Goal: Book appointment/travel/reservation

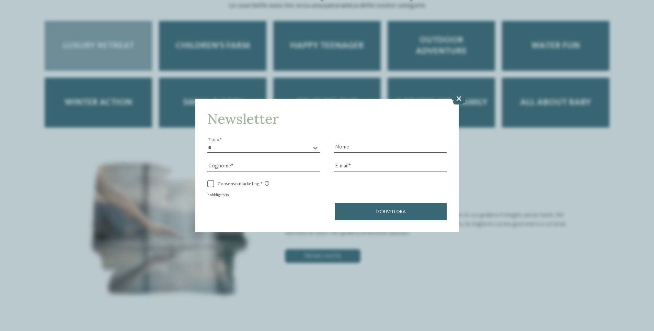
scroll to position [979, 0]
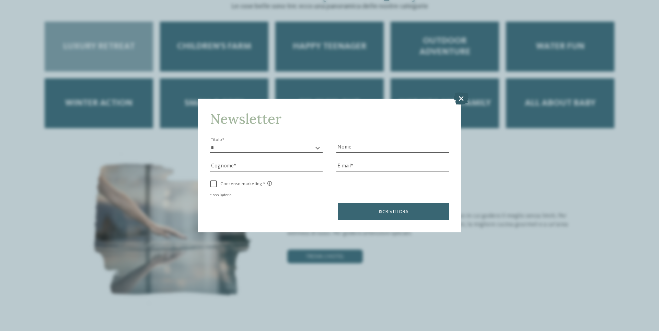
click at [460, 102] on icon at bounding box center [461, 98] width 15 height 12
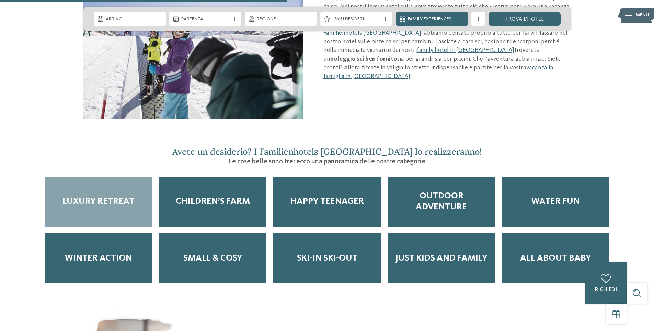
scroll to position [824, 0]
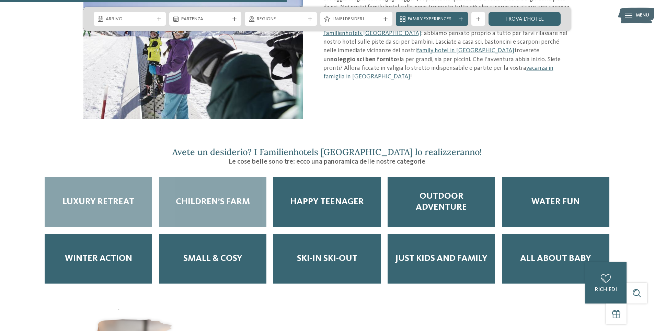
click at [231, 196] on span "Children’s Farm" at bounding box center [213, 201] width 74 height 11
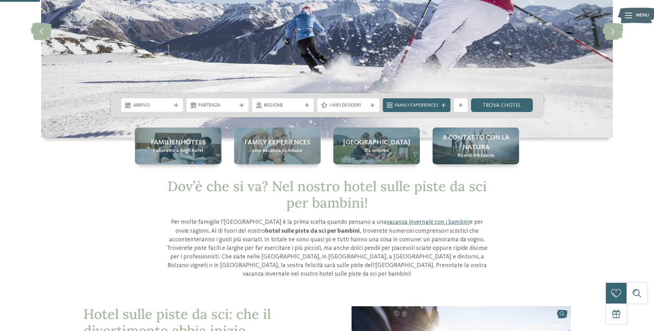
scroll to position [113, 0]
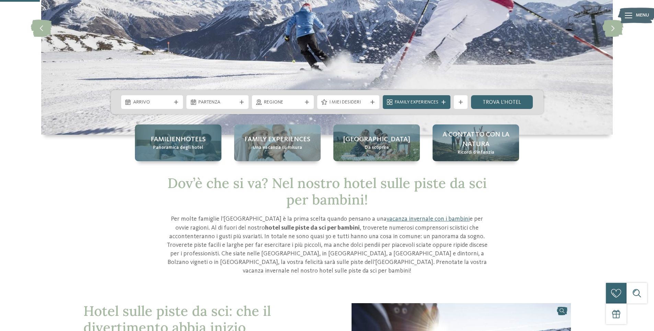
click at [185, 147] on span "Panoramica degli hotel" at bounding box center [178, 147] width 50 height 7
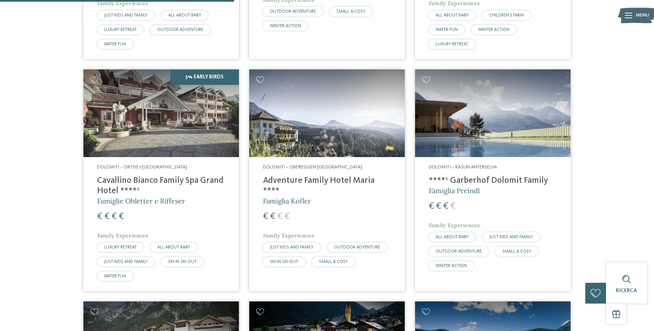
scroll to position [826, 0]
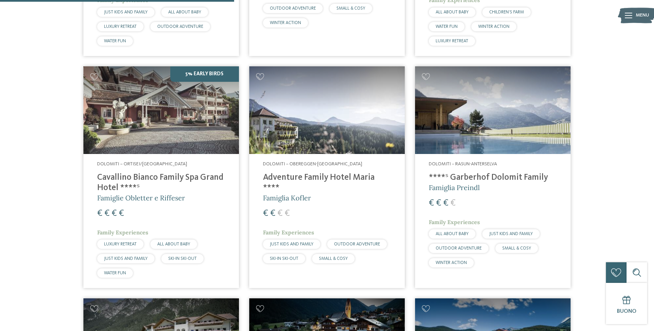
click at [175, 173] on h4 "Cavallino Bianco Family Spa Grand Hotel ****ˢ" at bounding box center [161, 182] width 128 height 21
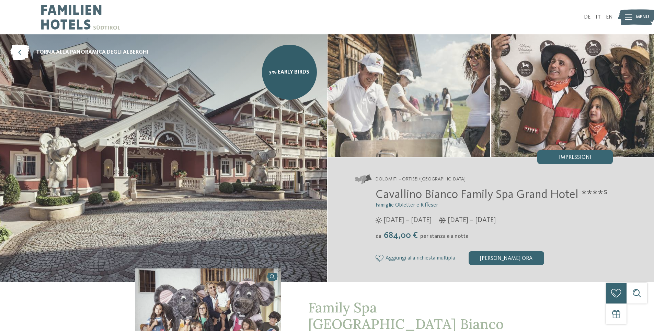
click at [224, 330] on img at bounding box center [208, 323] width 146 height 110
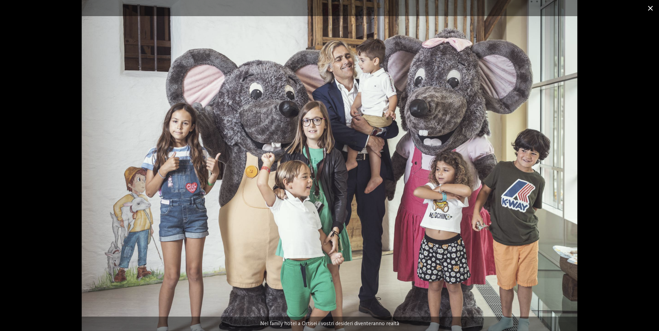
click at [654, 9] on span at bounding box center [650, 8] width 17 height 16
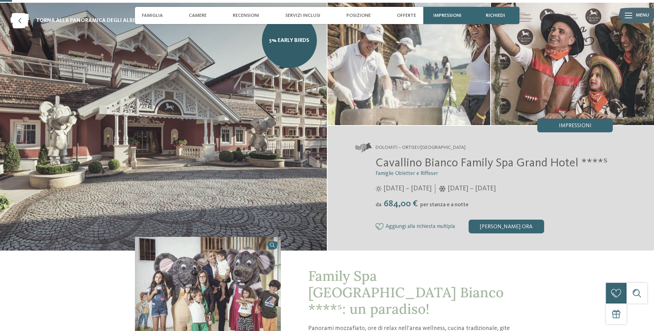
scroll to position [26, 0]
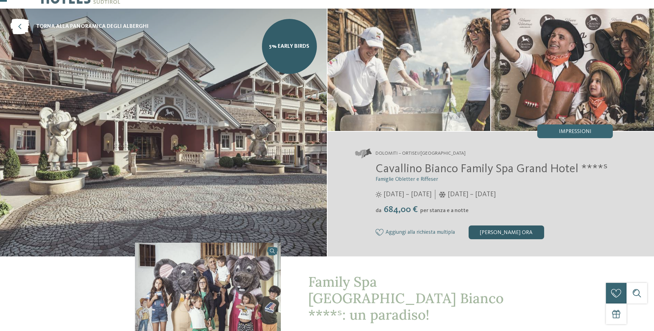
click at [496, 232] on div "[PERSON_NAME] ora" at bounding box center [507, 232] width 76 height 14
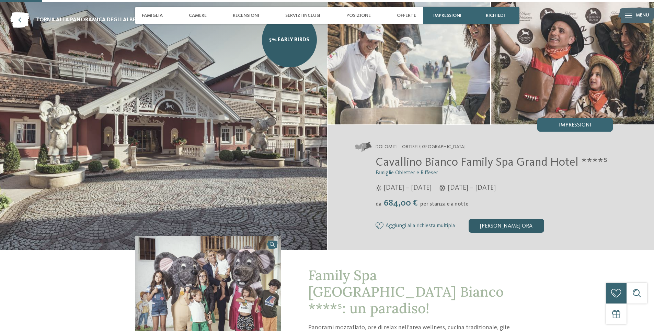
scroll to position [0, 0]
